Goal: Book appointment/travel/reservation

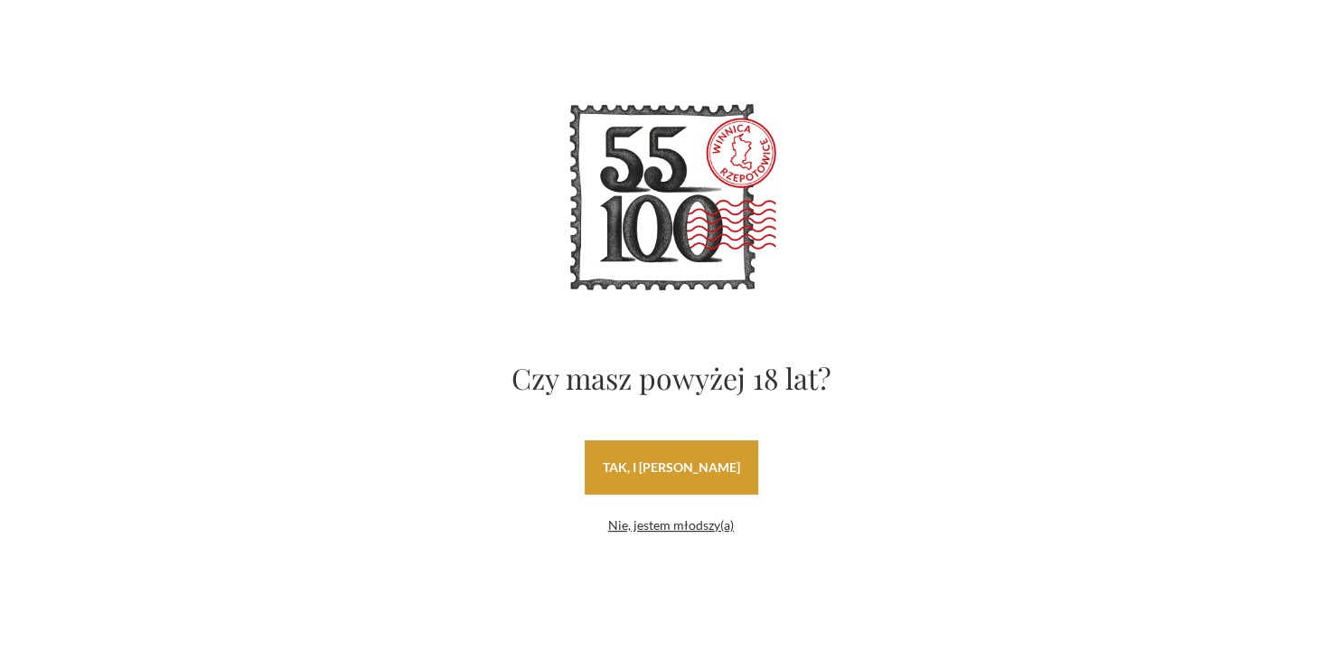
click at [707, 457] on link "tak, i [PERSON_NAME]" at bounding box center [672, 467] width 174 height 54
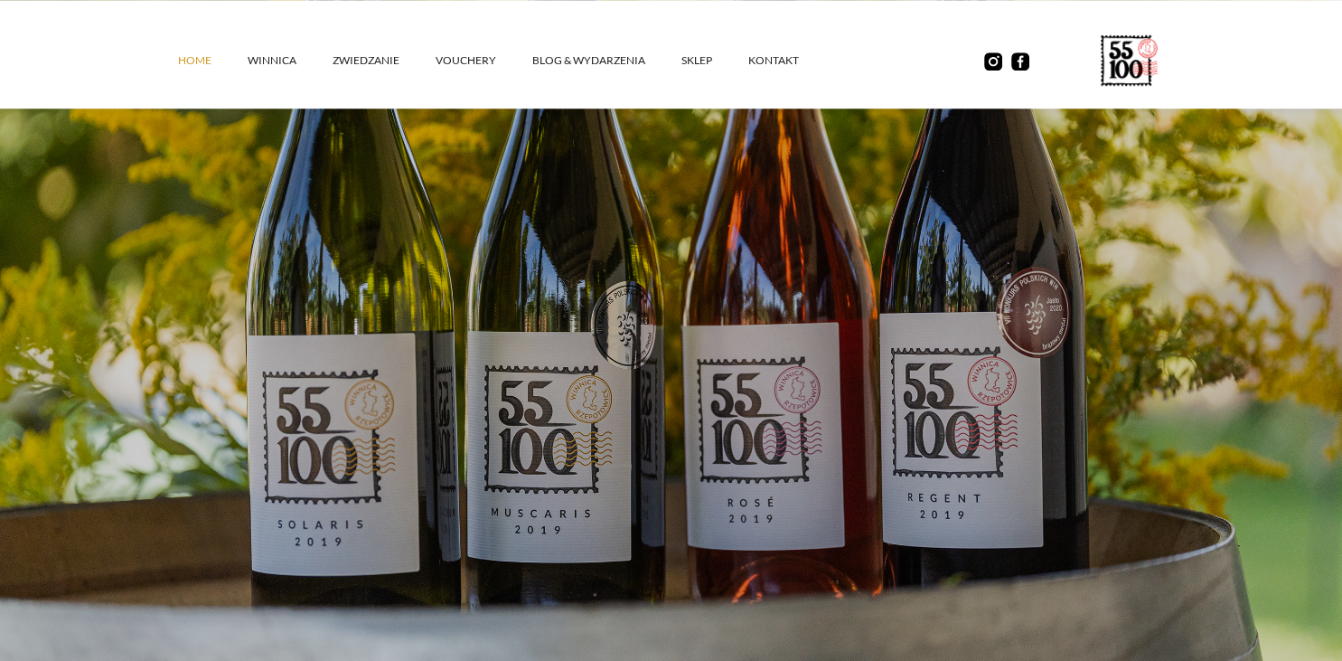
scroll to position [190, 0]
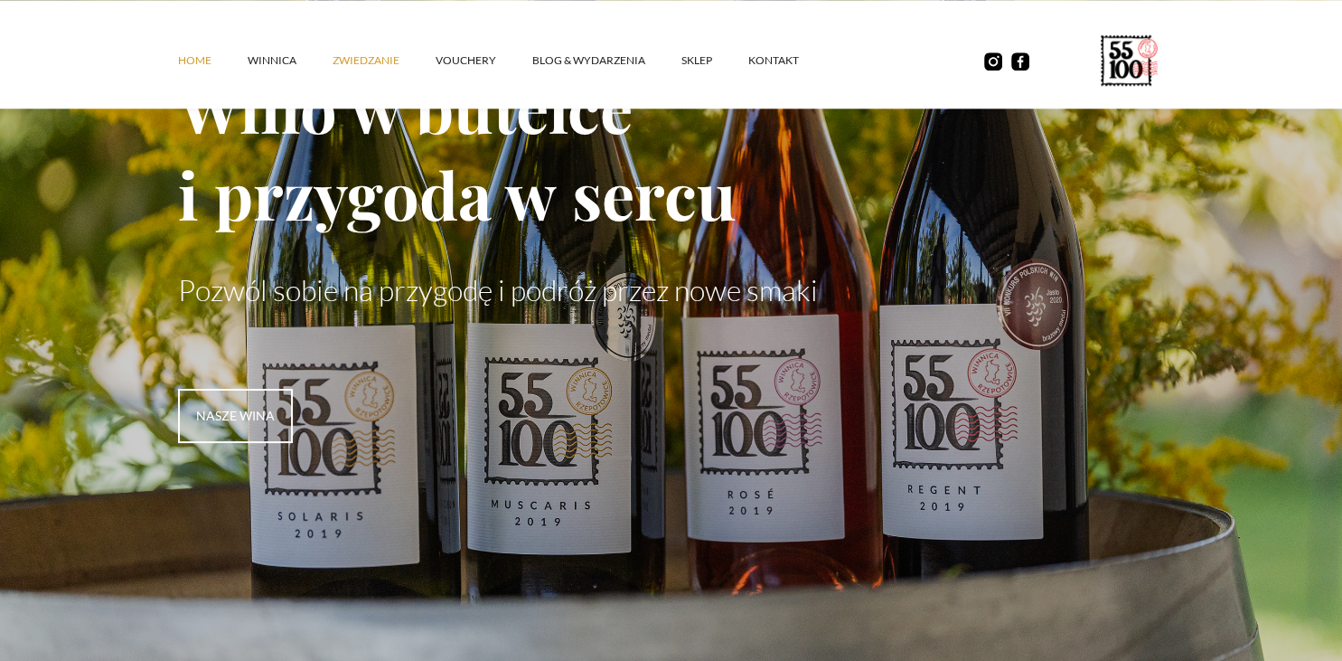
click at [356, 60] on link "ZWIEDZANIE" at bounding box center [384, 60] width 103 height 54
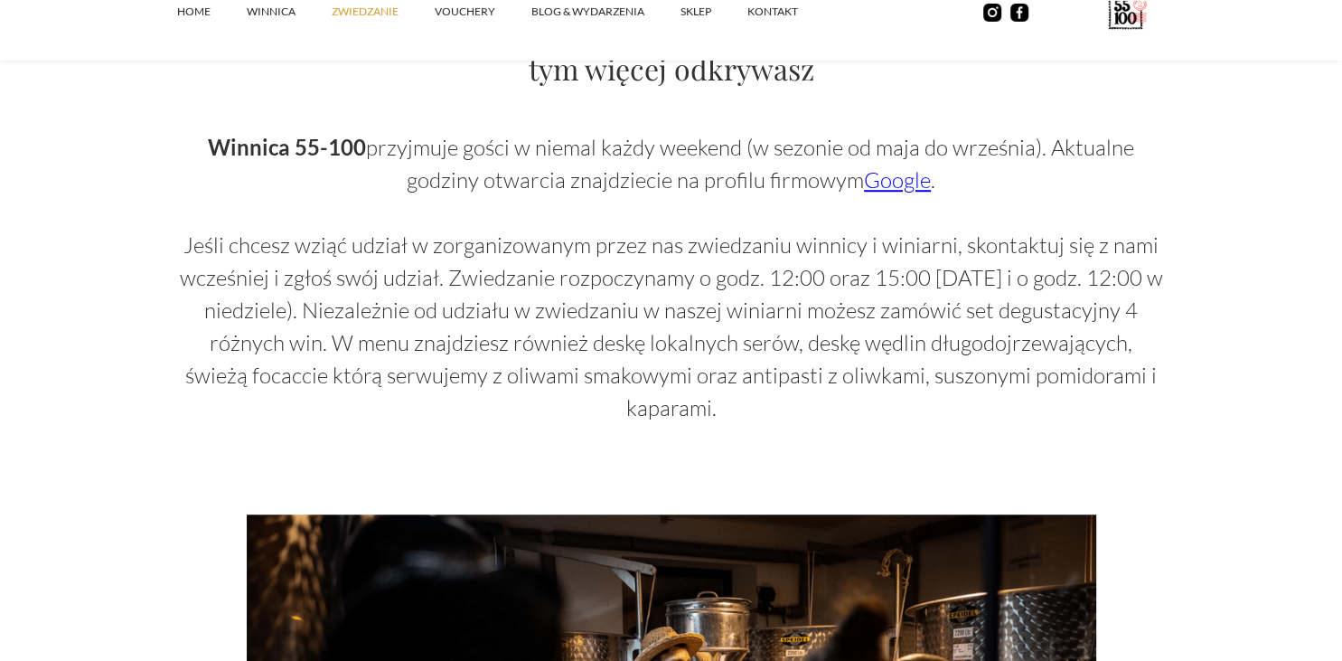
scroll to position [1235, 0]
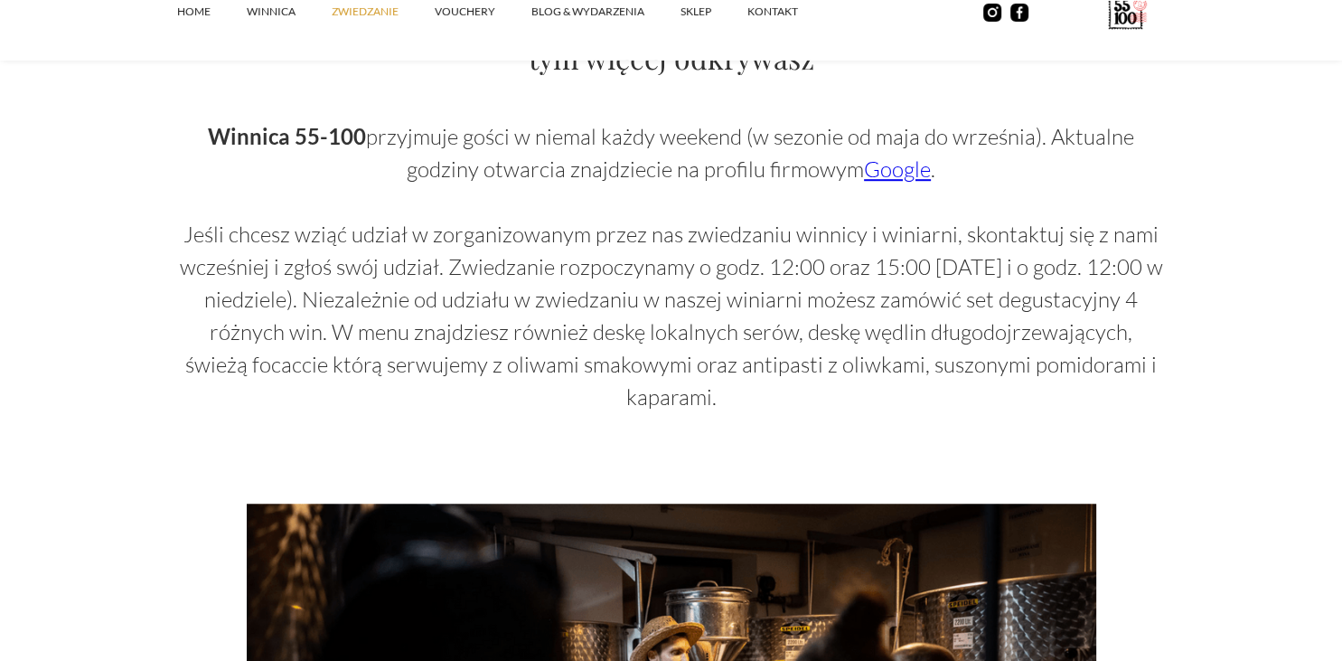
click at [902, 165] on link "Google" at bounding box center [897, 168] width 67 height 27
